Goal: Contribute content: Contribute content

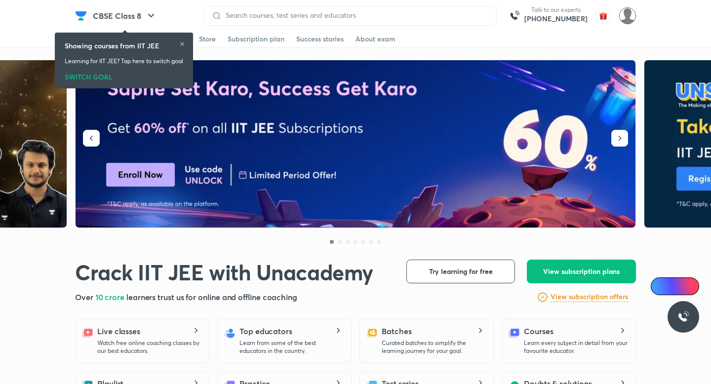
click at [625, 15] on img at bounding box center [627, 15] width 17 height 17
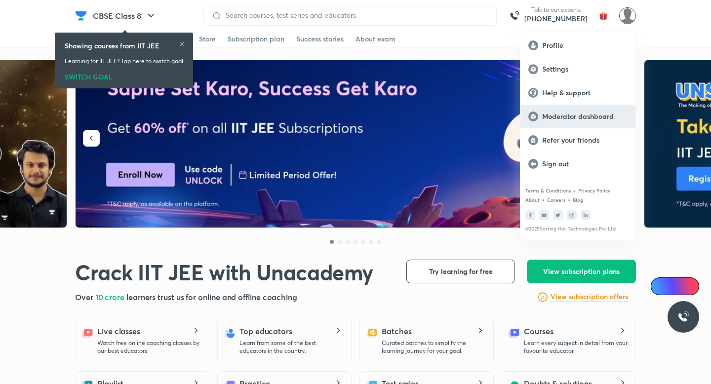
click at [582, 120] on p "Moderator dashboard" at bounding box center [584, 116] width 85 height 9
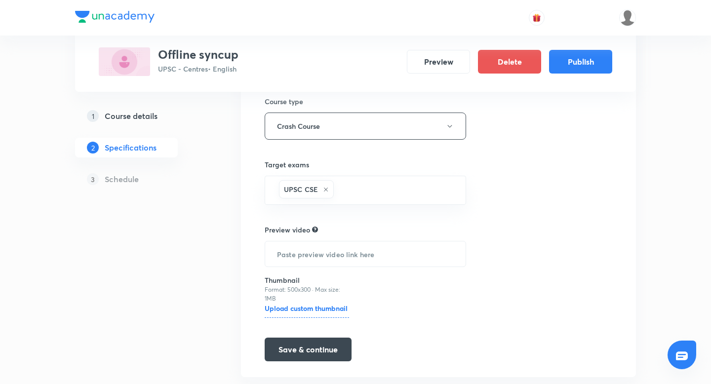
scroll to position [162, 0]
click at [420, 258] on input "text" at bounding box center [365, 253] width 201 height 25
click at [335, 345] on button "Save & continue" at bounding box center [308, 348] width 87 height 24
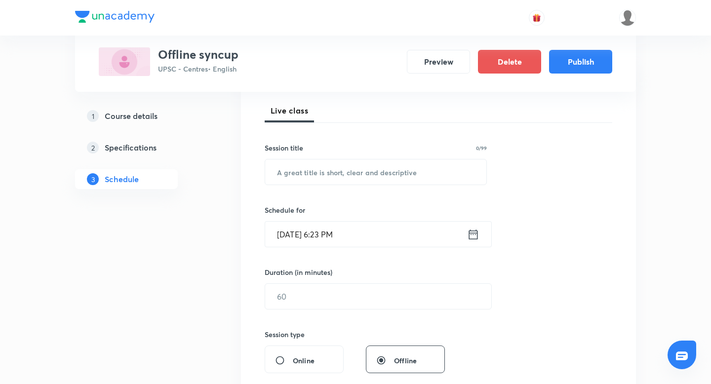
scroll to position [150, 0]
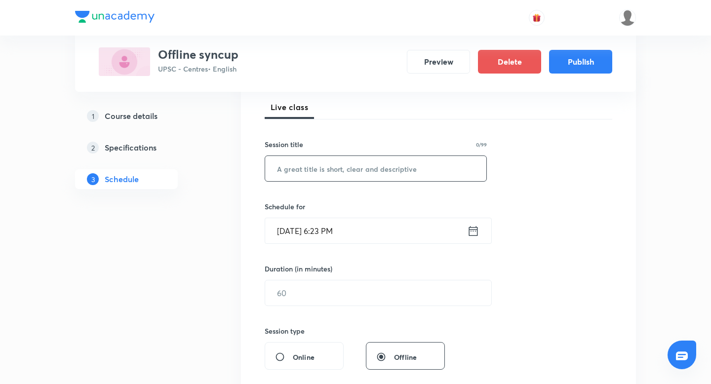
click at [346, 173] on input "text" at bounding box center [375, 168] width 221 height 25
click at [355, 175] on input "offline class" at bounding box center [375, 168] width 221 height 25
type input "offline class"
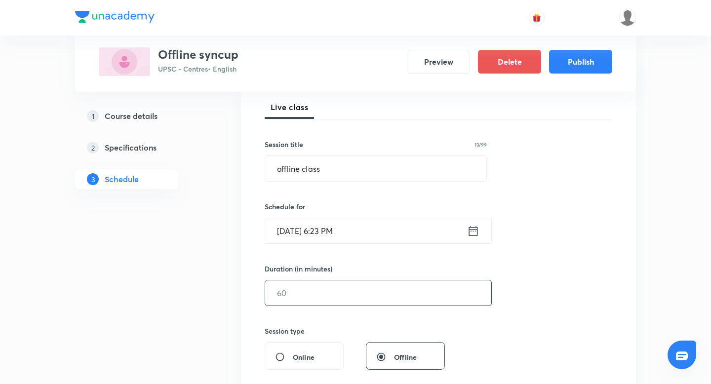
click at [324, 305] on input "text" at bounding box center [378, 293] width 226 height 25
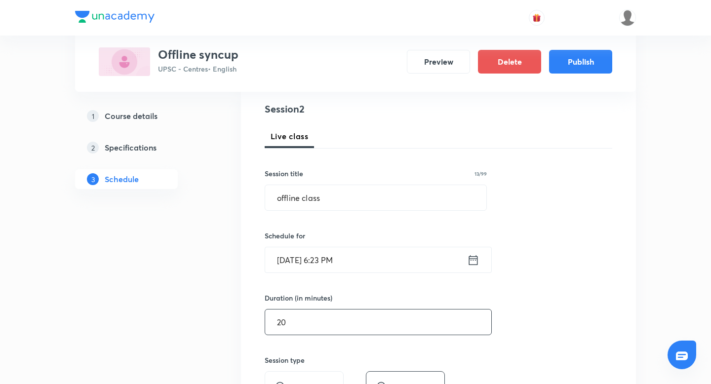
scroll to position [120, 0]
type input "20"
click at [475, 262] on icon at bounding box center [473, 261] width 12 height 14
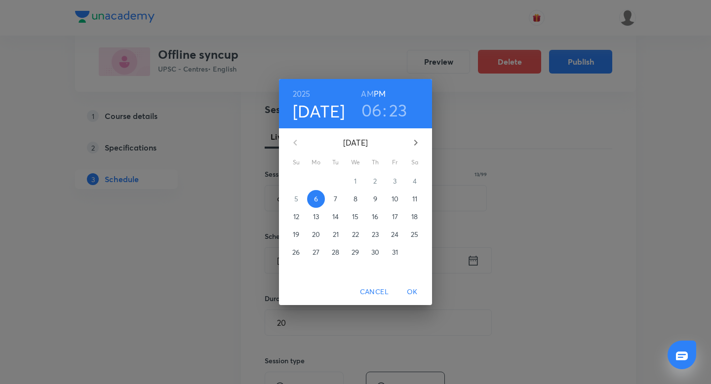
click at [395, 118] on h3 "23" at bounding box center [398, 110] width 18 height 21
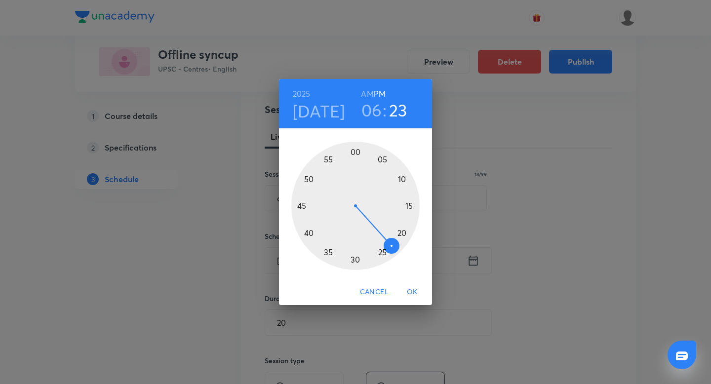
click at [306, 182] on div at bounding box center [355, 206] width 128 height 128
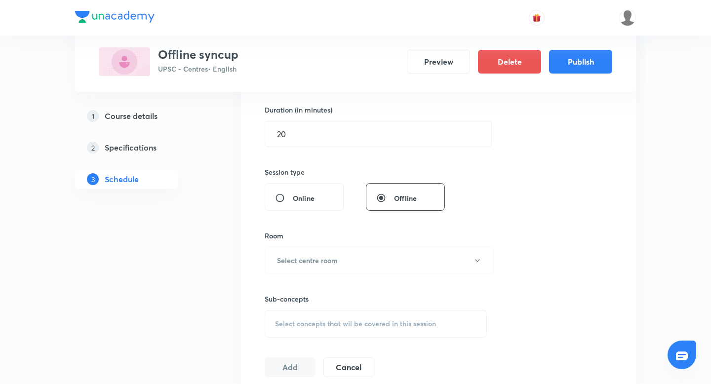
scroll to position [311, 0]
click at [361, 271] on button "Select centre room" at bounding box center [379, 258] width 229 height 27
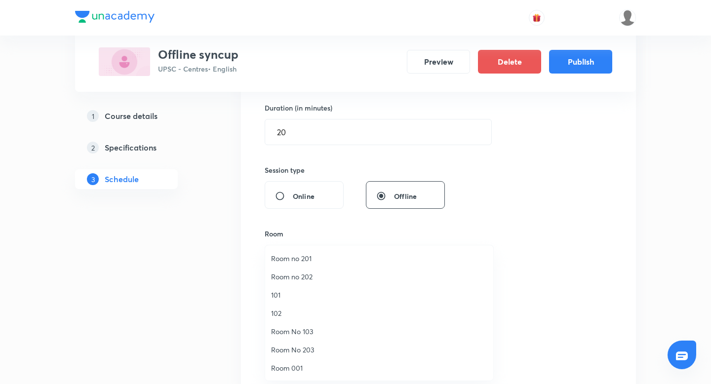
click at [327, 280] on span "Room no 202" at bounding box center [379, 277] width 216 height 10
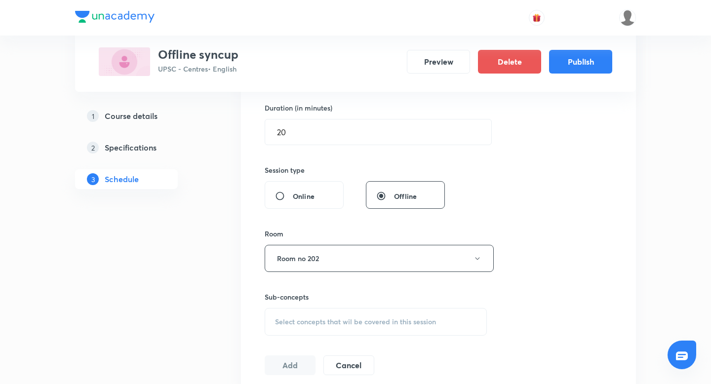
click at [316, 330] on div "Select concepts that wil be covered in this session" at bounding box center [376, 322] width 222 height 28
click at [300, 374] on p "Analytic Functions" at bounding box center [375, 377] width 221 height 22
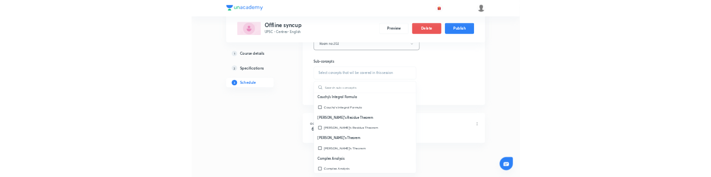
scroll to position [493, 0]
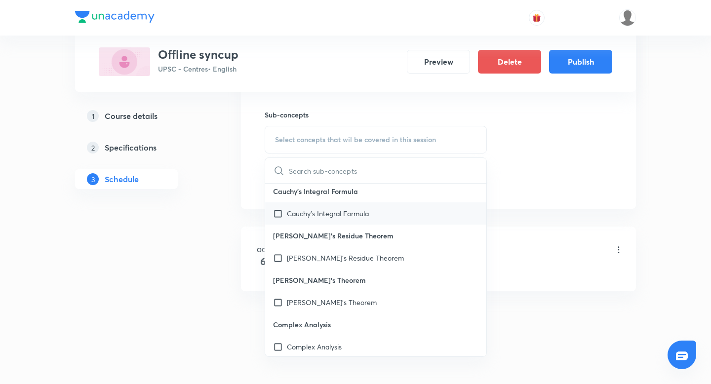
click at [281, 215] on input "checkbox" at bounding box center [280, 213] width 14 height 10
checkbox input "true"
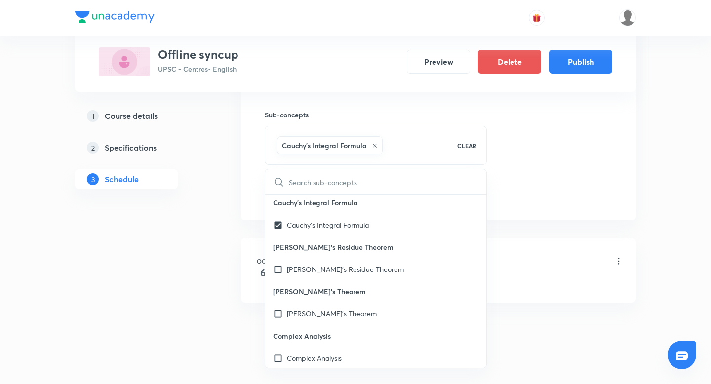
click at [569, 240] on li "[DATE] Sycup class Lesson 1 • 6:45 PM • 30 min • Room 101 Analytic Functions" at bounding box center [438, 270] width 395 height 65
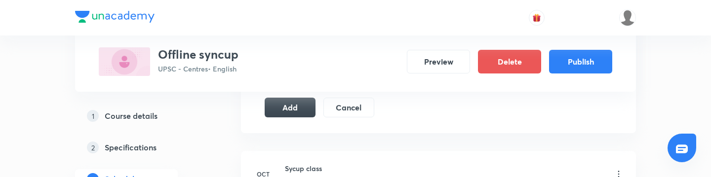
scroll to position [576, 0]
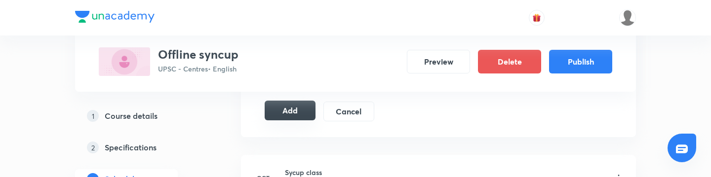
click at [279, 112] on button "Add" at bounding box center [290, 111] width 51 height 20
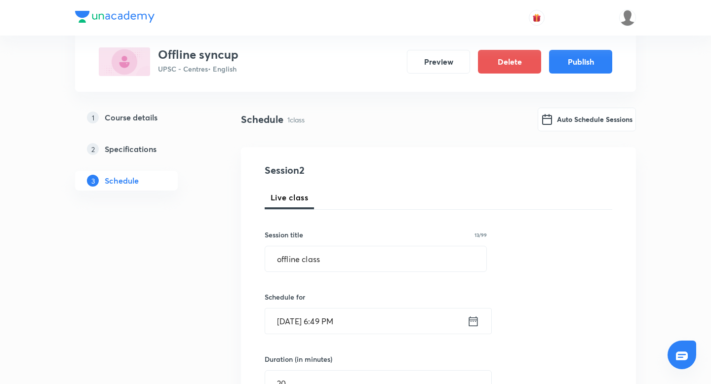
scroll to position [58, 0]
click at [142, 149] on h5 "Specifications" at bounding box center [131, 150] width 52 height 12
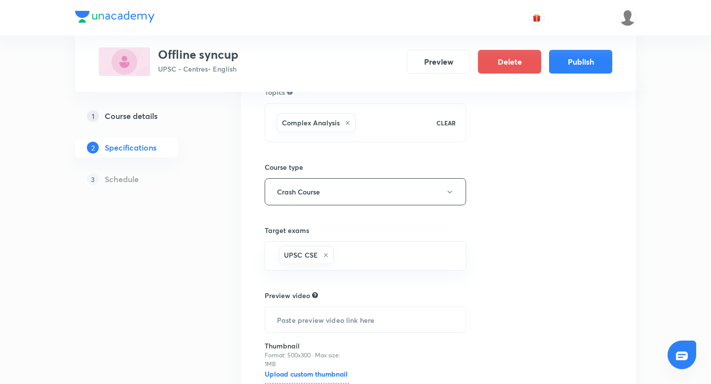
scroll to position [91, 0]
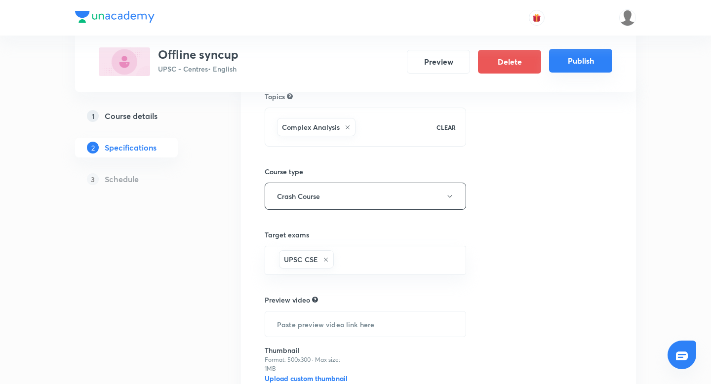
click at [600, 64] on button "Publish" at bounding box center [580, 61] width 63 height 24
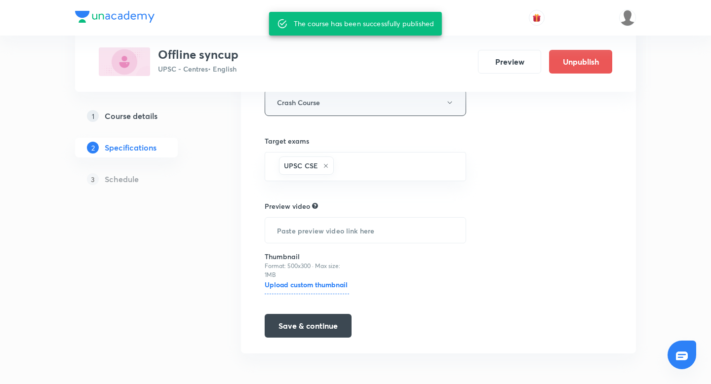
scroll to position [186, 0]
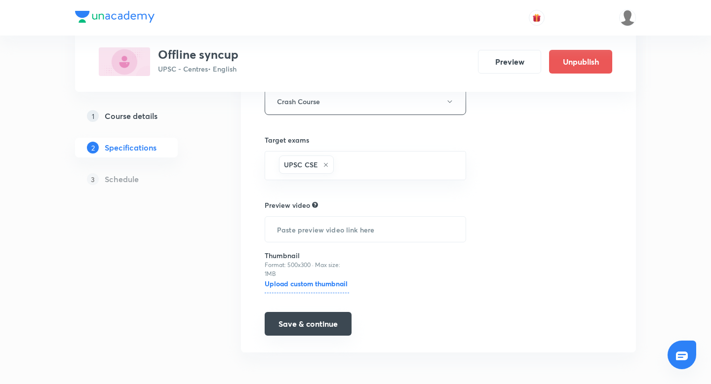
click at [328, 322] on button "Save & continue" at bounding box center [308, 324] width 87 height 24
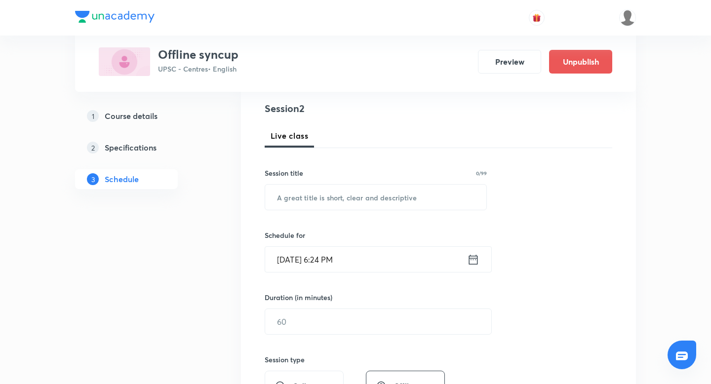
scroll to position [113, 0]
click at [408, 200] on input "text" at bounding box center [375, 196] width 221 height 25
type input "offline class"
click at [476, 261] on icon at bounding box center [473, 259] width 12 height 14
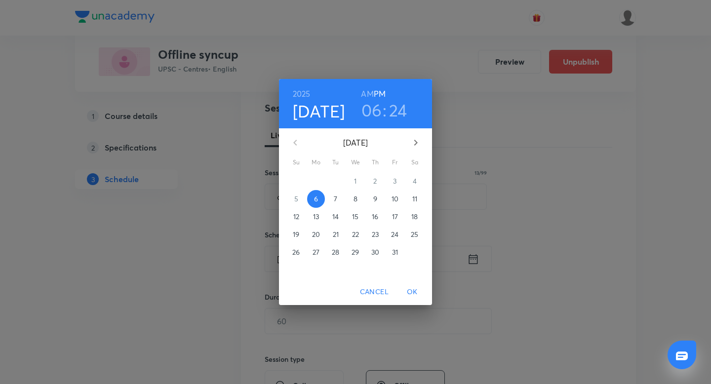
click at [401, 114] on h3 "24" at bounding box center [398, 110] width 18 height 21
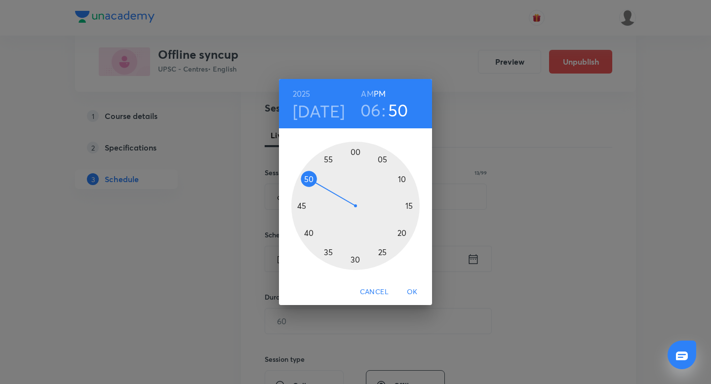
click at [310, 177] on div at bounding box center [355, 206] width 128 height 128
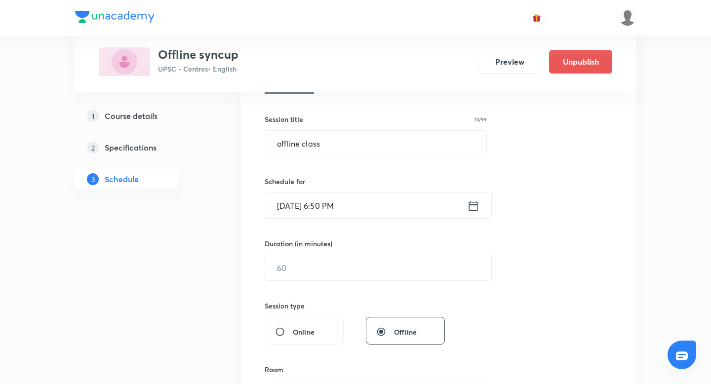
scroll to position [169, 0]
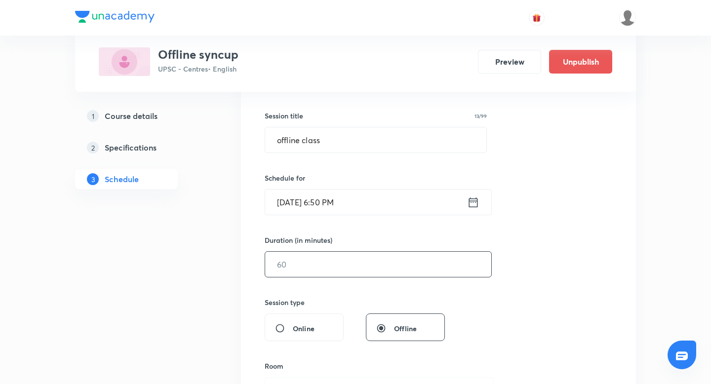
click at [385, 272] on input "text" at bounding box center [378, 264] width 226 height 25
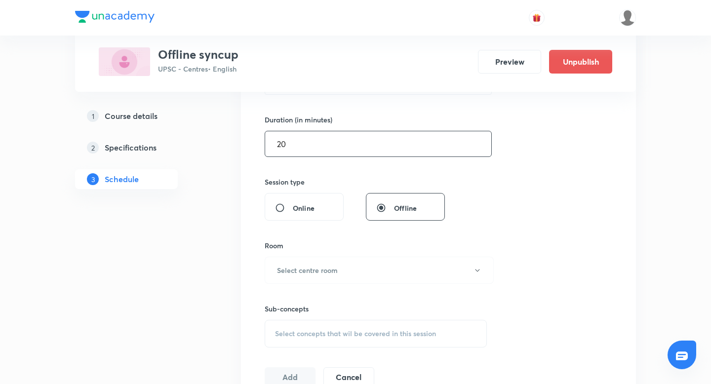
scroll to position [292, 0]
type input "20"
click at [377, 267] on button "Select centre room" at bounding box center [379, 267] width 229 height 27
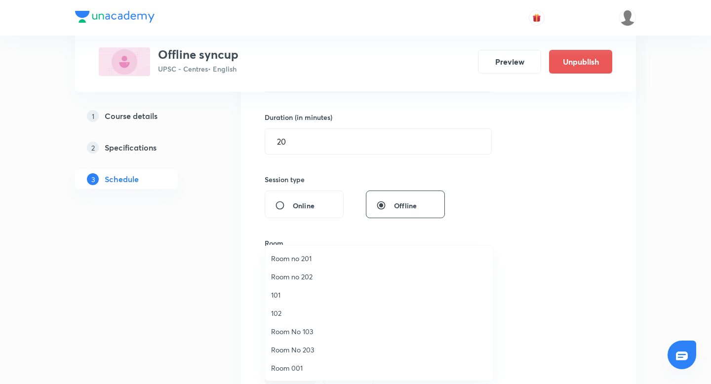
click at [359, 284] on li "Room no 202" at bounding box center [379, 277] width 228 height 18
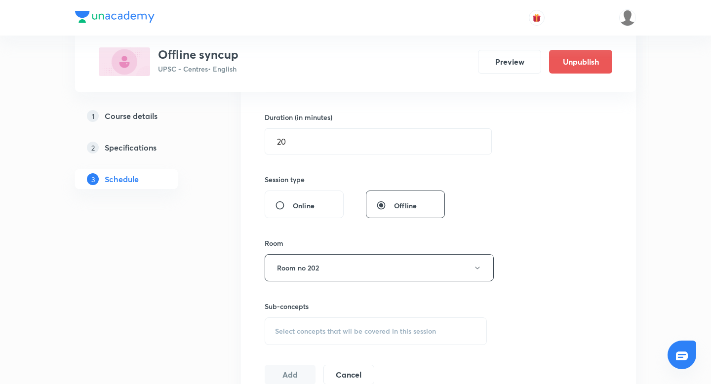
click at [325, 338] on div "Select concepts that wil be covered in this session" at bounding box center [376, 332] width 222 height 28
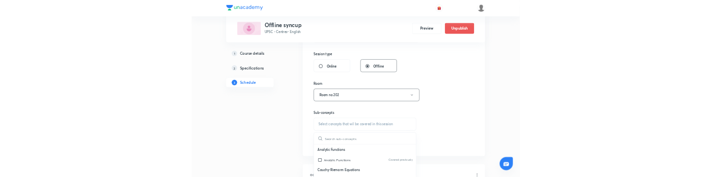
scroll to position [369, 0]
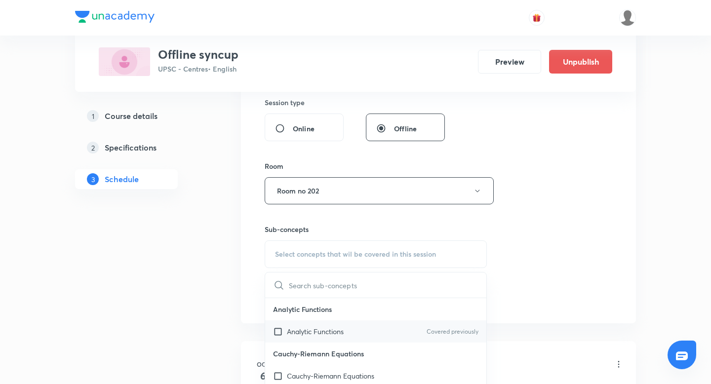
click at [279, 334] on input "checkbox" at bounding box center [280, 331] width 14 height 10
checkbox input "true"
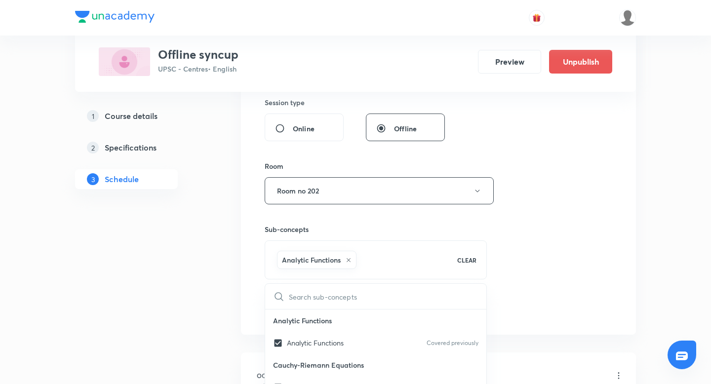
click at [240, 322] on div "Plus Courses Offline syncup UPSC - Centres • English Preview Unpublish 1 Course…" at bounding box center [355, 89] width 561 height 807
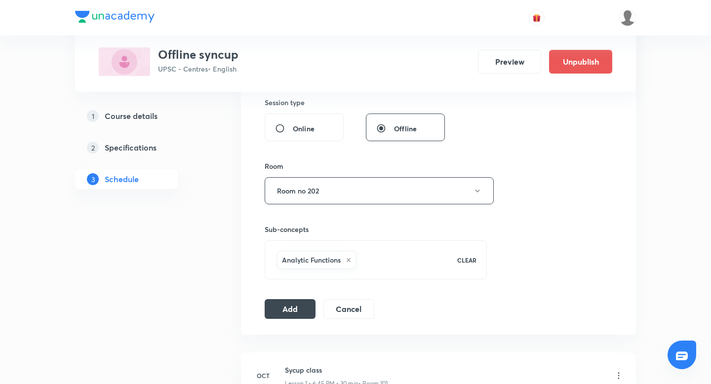
click at [233, 322] on div "Plus Courses Offline syncup UPSC - Centres • English Preview Unpublish 1 Course…" at bounding box center [355, 89] width 561 height 807
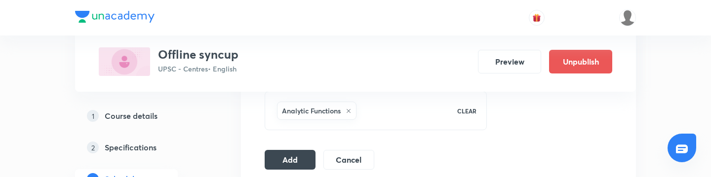
scroll to position [526, 0]
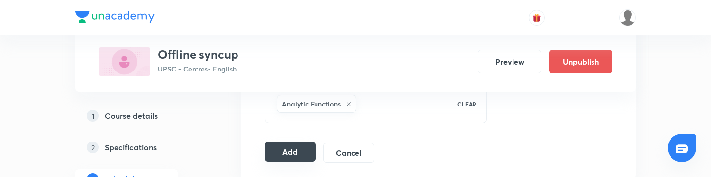
click at [292, 155] on button "Add" at bounding box center [290, 152] width 51 height 20
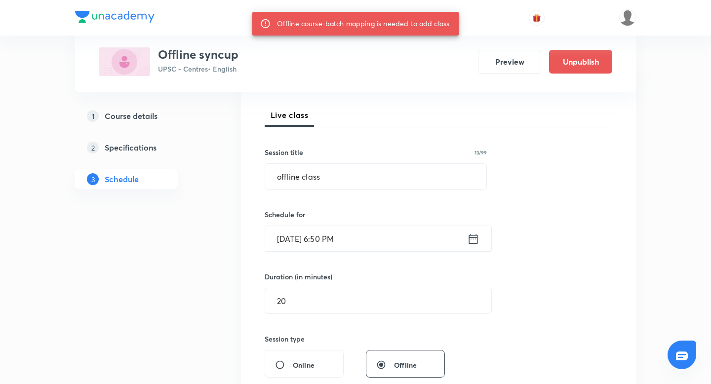
scroll to position [103, 0]
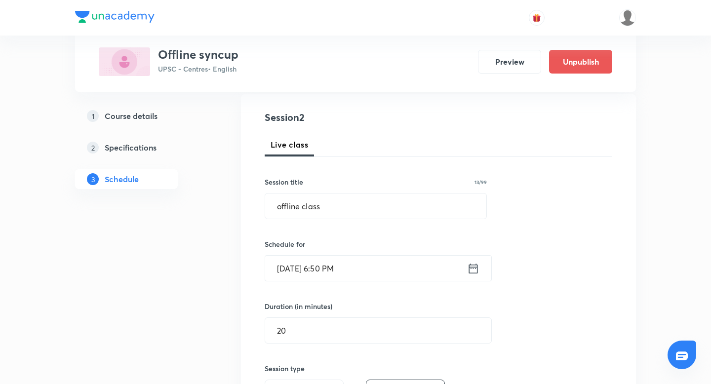
click at [139, 146] on h5 "Specifications" at bounding box center [131, 148] width 52 height 12
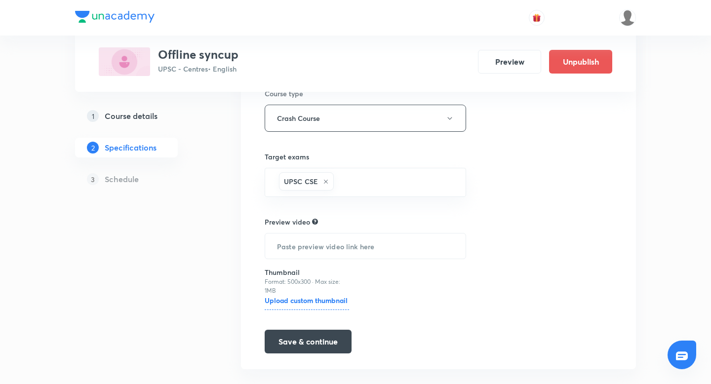
scroll to position [170, 0]
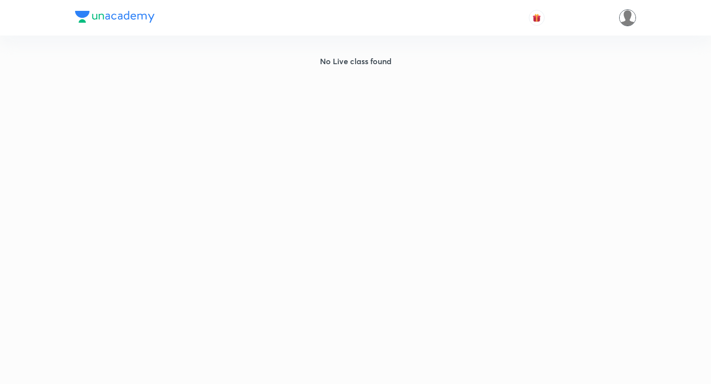
click at [632, 16] on img at bounding box center [627, 17] width 17 height 17
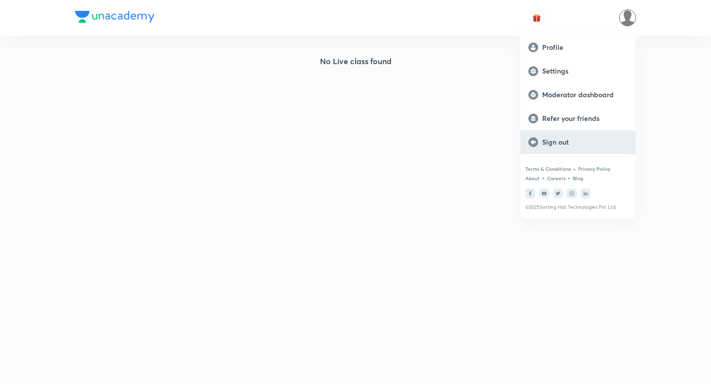
click at [569, 138] on p "Sign out" at bounding box center [584, 142] width 85 height 9
